Goal: Check status: Check status

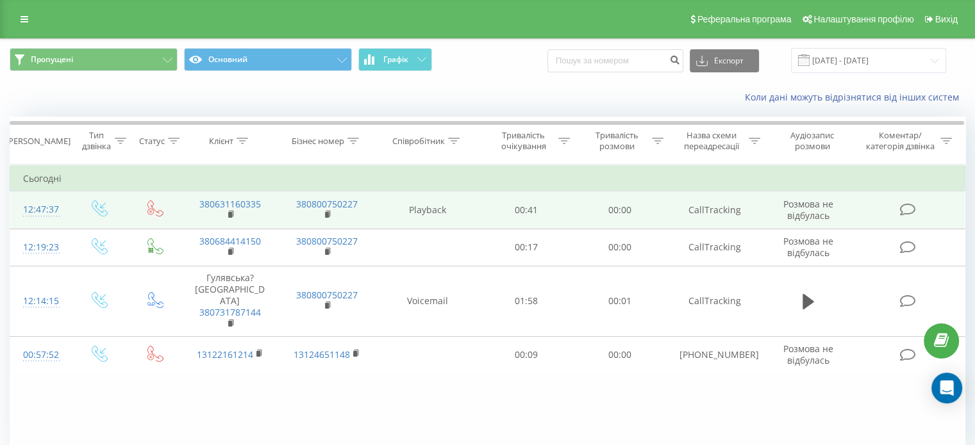
click at [48, 204] on div "12:47:37" at bounding box center [40, 209] width 34 height 25
click at [231, 213] on rect at bounding box center [230, 215] width 4 height 6
click at [230, 211] on icon at bounding box center [231, 214] width 7 height 9
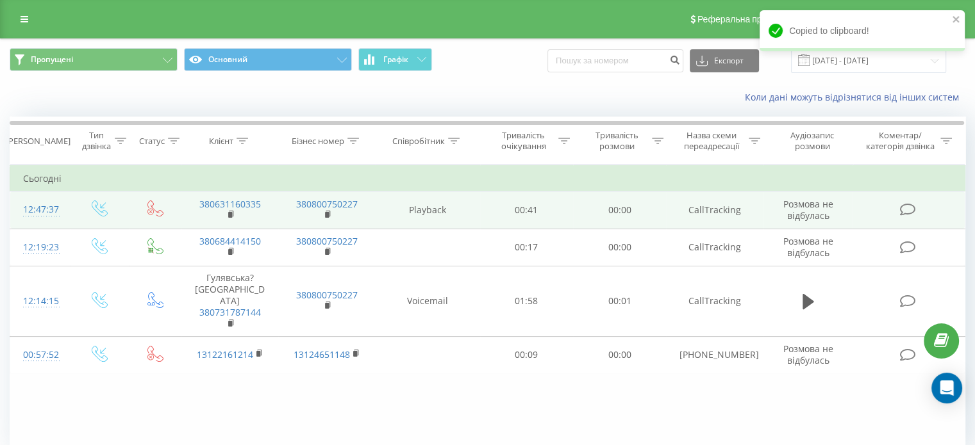
click at [44, 207] on div "12:47:37" at bounding box center [40, 209] width 34 height 25
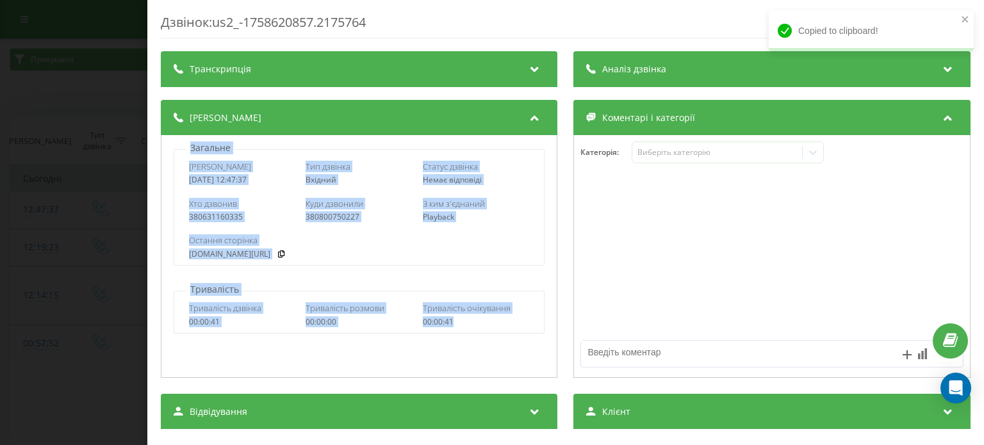
drag, startPoint x: 186, startPoint y: 140, endPoint x: 475, endPoint y: 335, distance: 348.5
click at [475, 335] on div "Загальне Дата дзвінка 2025-09-23 12:47:37 Тип дзвінка Вхідний Статус дзвінка Не…" at bounding box center [359, 256] width 397 height 243
copy div "Загальне Дата дзвінка 2025-09-23 12:47:37 Тип дзвінка Вхідний Статус дзвінка Не…"
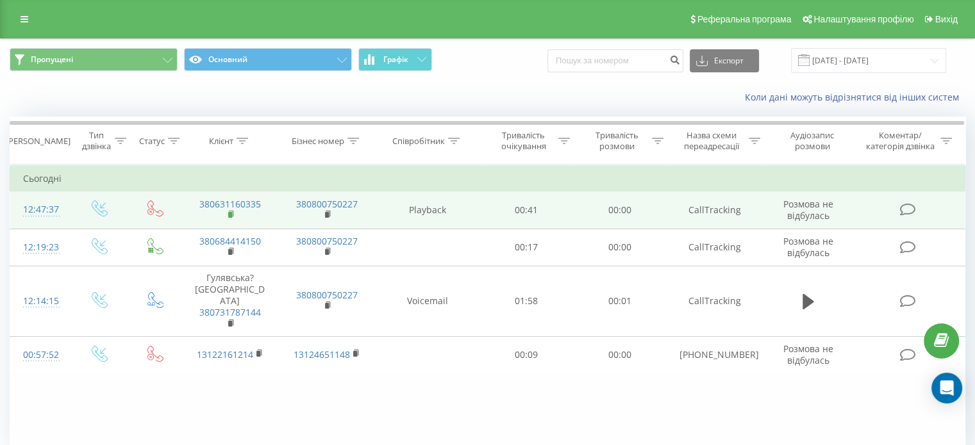
click at [231, 213] on rect at bounding box center [230, 215] width 4 height 6
